Goal: Transaction & Acquisition: Purchase product/service

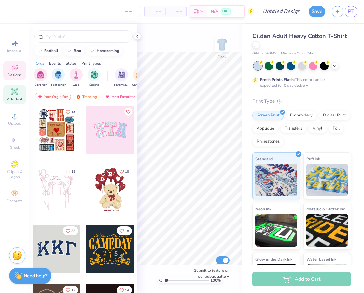
click at [13, 102] on div "Add Text" at bounding box center [14, 94] width 23 height 19
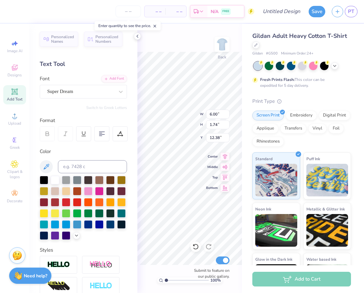
scroll to position [5, 1]
type textarea "PRC"
click at [84, 228] on div at bounding box center [88, 223] width 8 height 8
click at [197, 51] on div "100 % Back W 6.00 6.00 " H 1.74 1.74 " Y 12.38 12.38 " Center Middle Top Bottom…" at bounding box center [190, 158] width 105 height 269
click at [218, 126] on div "100 % Back W 4.32 4.32 " H 1.74 1.74 " Y 12.38 12.38 " Center Middle Top Bottom…" at bounding box center [190, 158] width 105 height 269
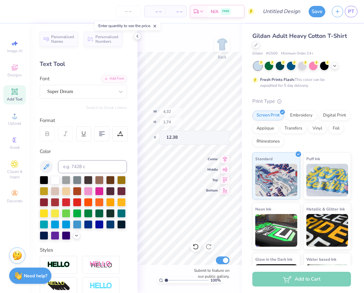
type input "6.38"
click at [139, 37] on icon at bounding box center [137, 36] width 5 height 5
click at [223, 122] on div "100 % Back W 4.32 4.32 " H 1.74 1.74 " Y 6.38 6.38 " Center Middle Top Bottom S…" at bounding box center [190, 158] width 105 height 269
type input "5.91"
click at [220, 44] on img at bounding box center [222, 44] width 26 height 26
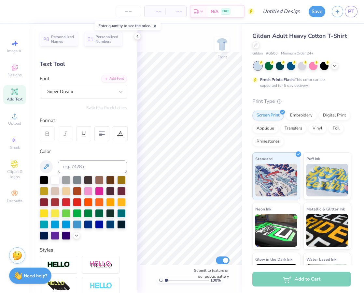
click at [17, 95] on icon at bounding box center [15, 92] width 8 height 8
type textarea "PEPPERDINE RUNNING CLUB"
click at [98, 135] on div at bounding box center [101, 133] width 15 height 15
click at [84, 228] on div at bounding box center [88, 223] width 8 height 8
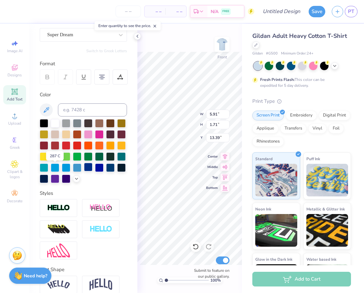
scroll to position [72, 0]
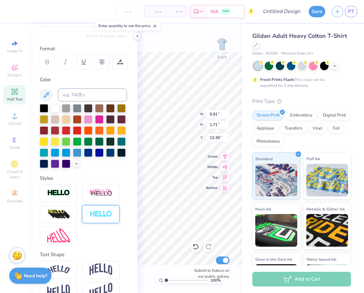
click at [95, 218] on img at bounding box center [101, 213] width 23 height 7
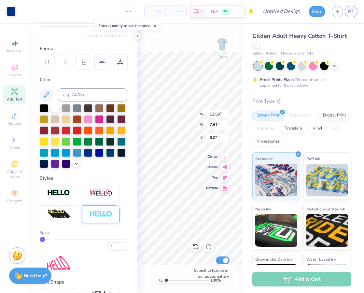
type input "6.02"
type input "12.69"
type input "7.10"
type input "3.79"
click at [15, 92] on icon at bounding box center [14, 91] width 5 height 5
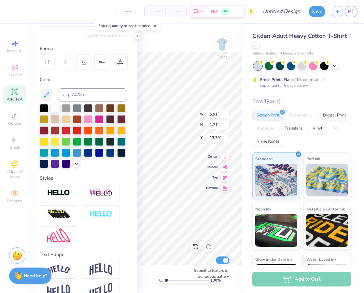
scroll to position [5, 2]
type textarea "MALIBU, [GEOGRAPHIC_DATA]"
click at [84, 156] on div at bounding box center [88, 152] width 8 height 8
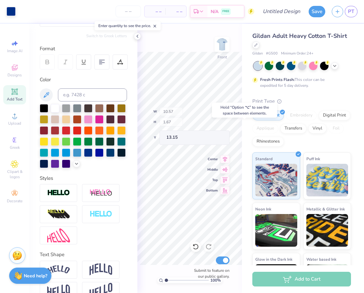
type input "13.15"
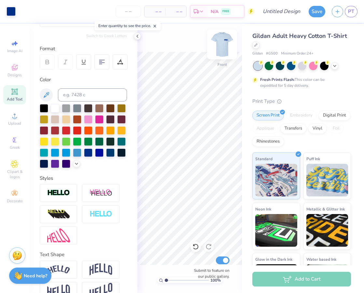
click at [225, 40] on img at bounding box center [222, 44] width 26 height 26
click at [225, 47] on img at bounding box center [222, 44] width 13 height 13
click at [222, 52] on img at bounding box center [222, 44] width 26 height 26
click at [288, 276] on div "Add to Cart" at bounding box center [302, 278] width 99 height 15
click at [316, 15] on button "Save" at bounding box center [317, 10] width 17 height 11
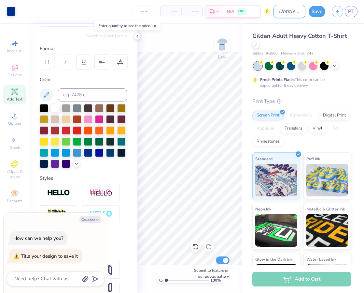
type textarea "x"
click at [294, 15] on input "Design Title" at bounding box center [290, 11] width 32 height 13
type input "P"
type textarea "x"
type input "PR"
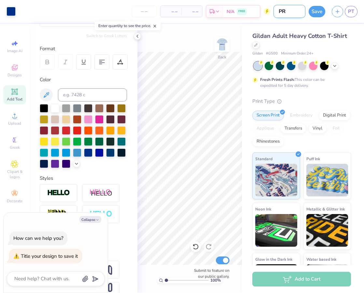
type textarea "x"
type input "PRC"
type textarea "x"
type input "PRC"
type textarea "x"
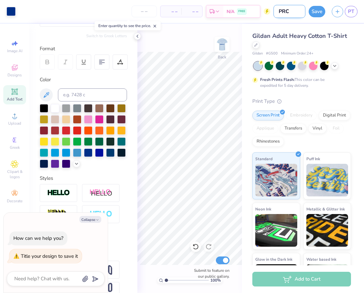
type input "PRC M"
type textarea "x"
type input "PRC ME"
type textarea "x"
type input "PRC MER"
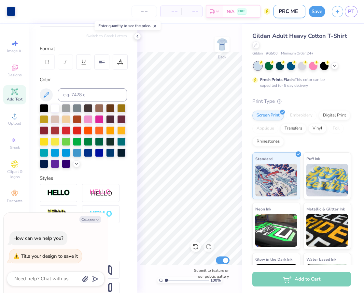
type textarea "x"
type input "PRC MERC"
type textarea "x"
type input "PRC MERCH"
type textarea "x"
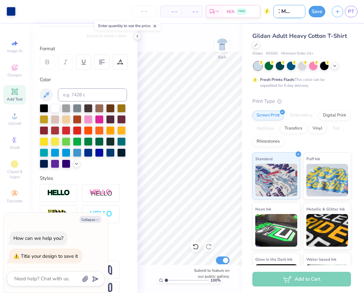
type input "PRC MERCH"
type textarea "x"
type input "PRC MERCH 2"
type textarea "x"
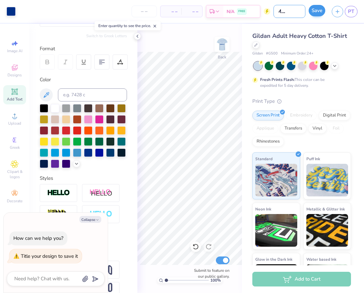
type input "PRC MERCH 2"
click at [324, 14] on button "Save" at bounding box center [317, 10] width 17 height 11
click at [317, 9] on div "Save" at bounding box center [317, 11] width 17 height 11
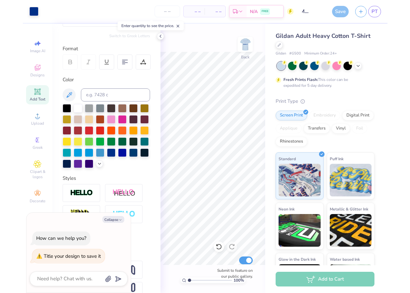
scroll to position [0, 0]
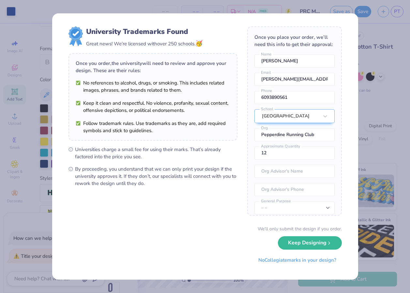
click at [308, 242] on button "Keep Designing" at bounding box center [310, 242] width 64 height 13
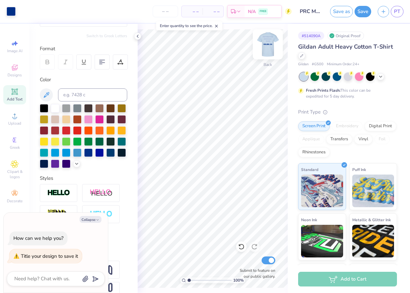
type textarea "x"
click at [364, 12] on span "PT" at bounding box center [397, 11] width 6 height 7
